Goal: Task Accomplishment & Management: Use online tool/utility

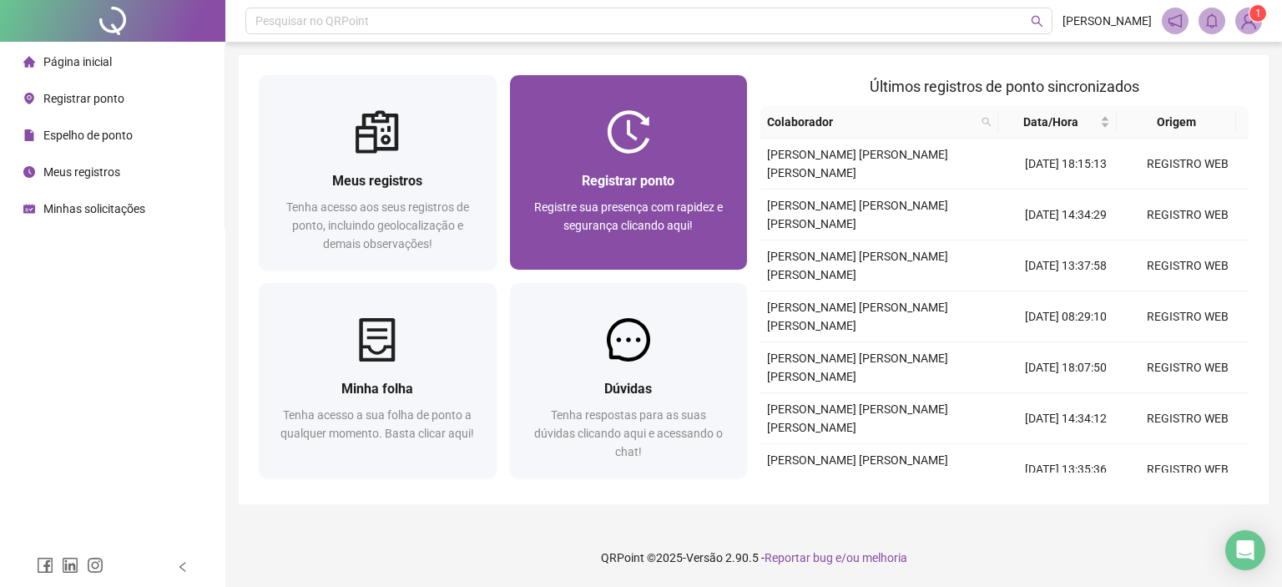
click at [635, 200] on span "Registre sua presença com rapidez e segurança clicando aqui!" at bounding box center [628, 216] width 189 height 32
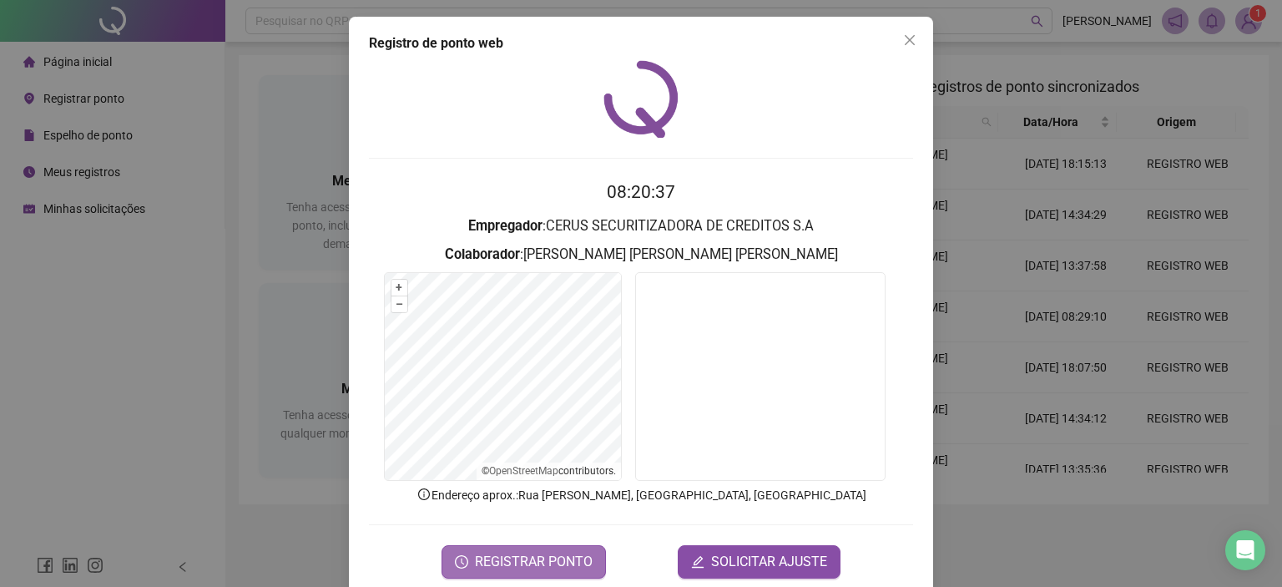
click at [567, 560] on span "REGISTRAR PONTO" at bounding box center [534, 562] width 118 height 20
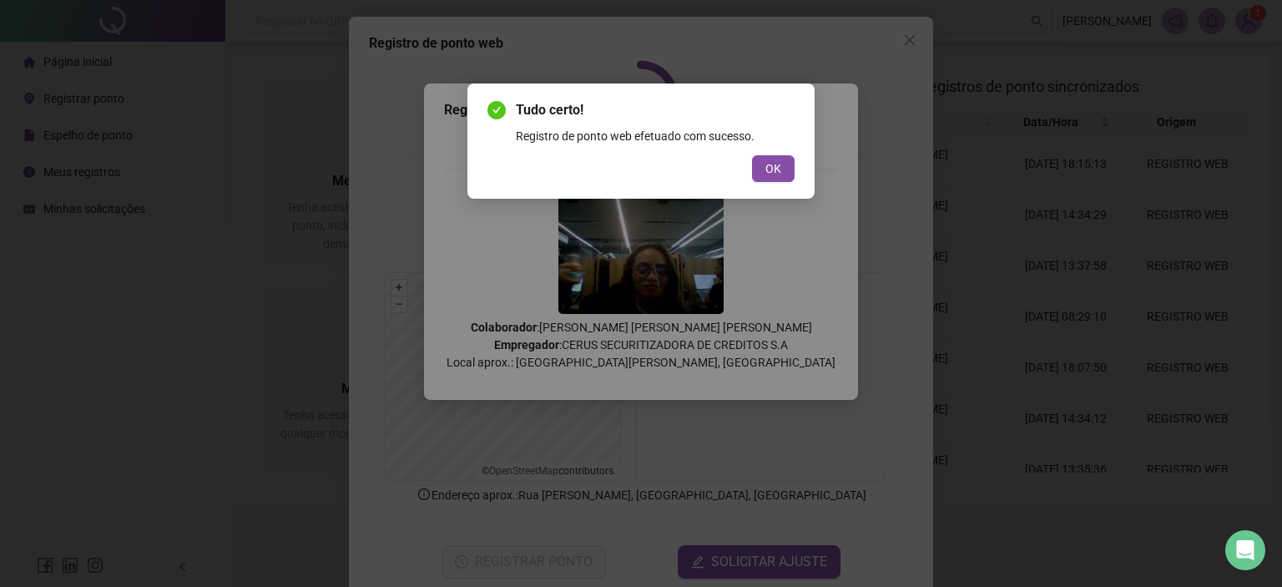
click at [789, 170] on button "OK" at bounding box center [773, 168] width 43 height 27
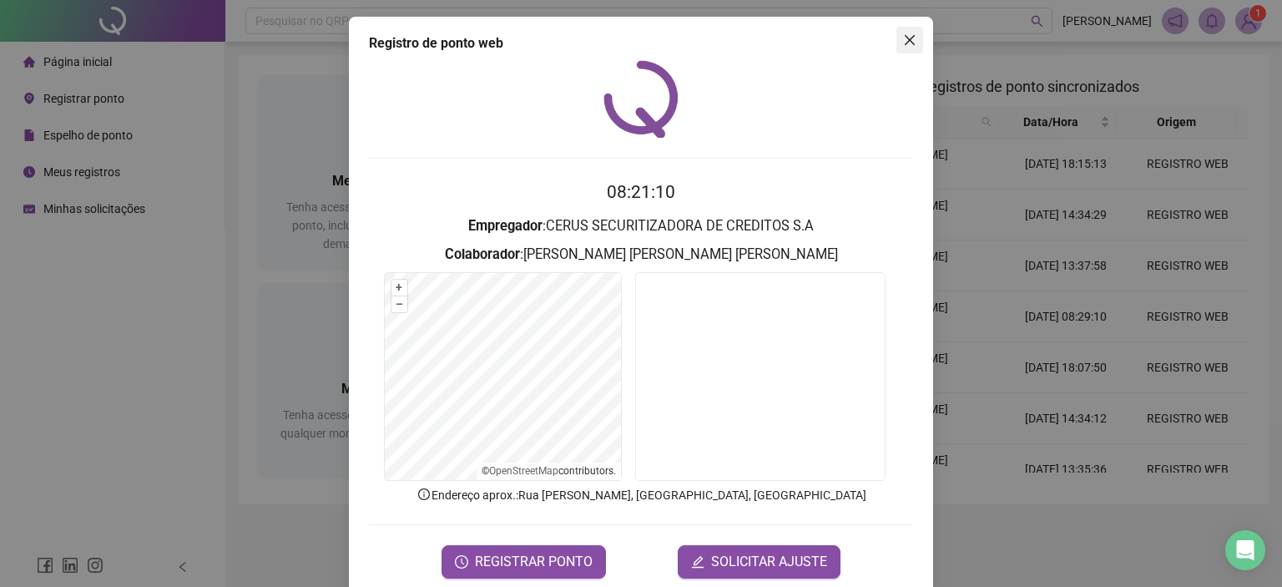
click at [903, 33] on icon "close" at bounding box center [909, 39] width 13 height 13
